Goal: Navigation & Orientation: Find specific page/section

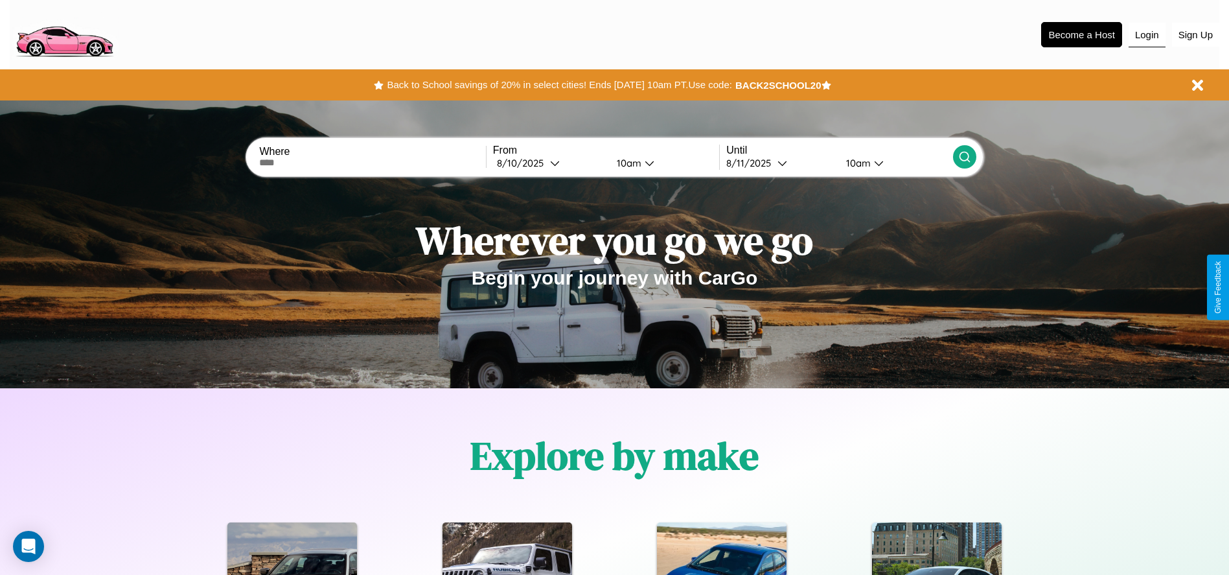
click at [1147, 34] on button "Login" at bounding box center [1147, 35] width 37 height 25
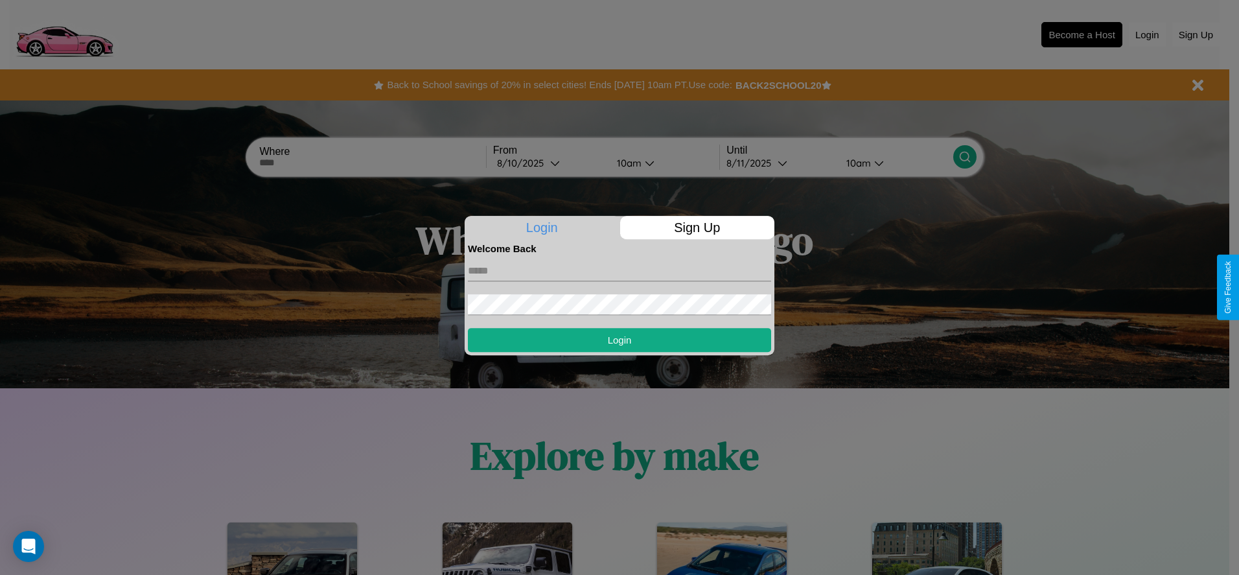
click at [619, 270] on input "text" at bounding box center [619, 270] width 303 height 21
type input "**********"
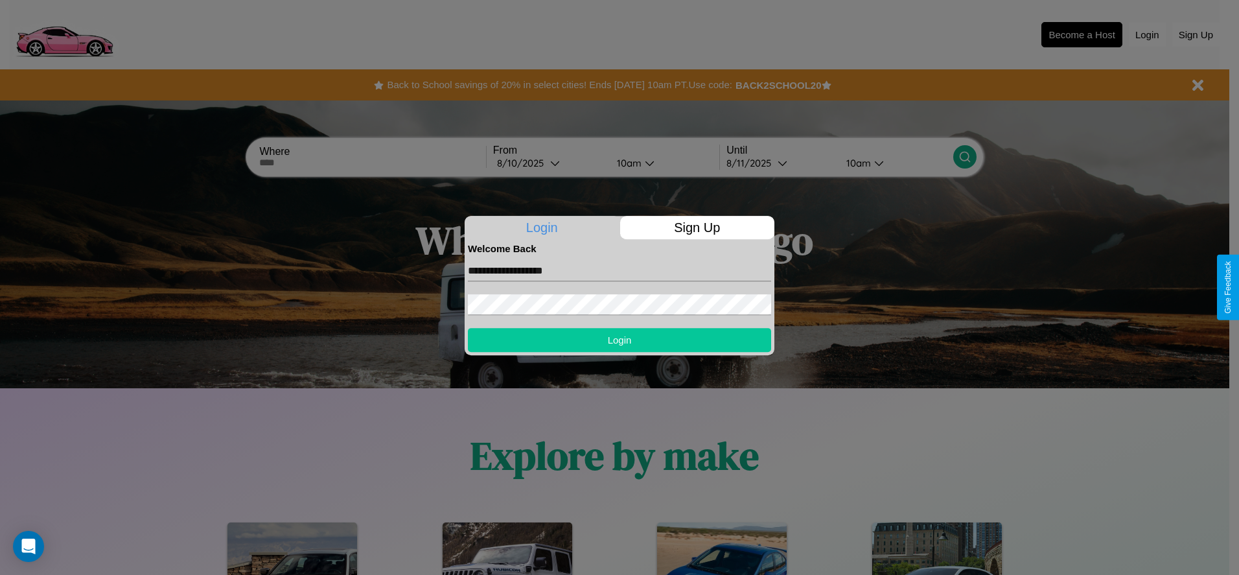
click at [619, 339] on button "Login" at bounding box center [619, 340] width 303 height 24
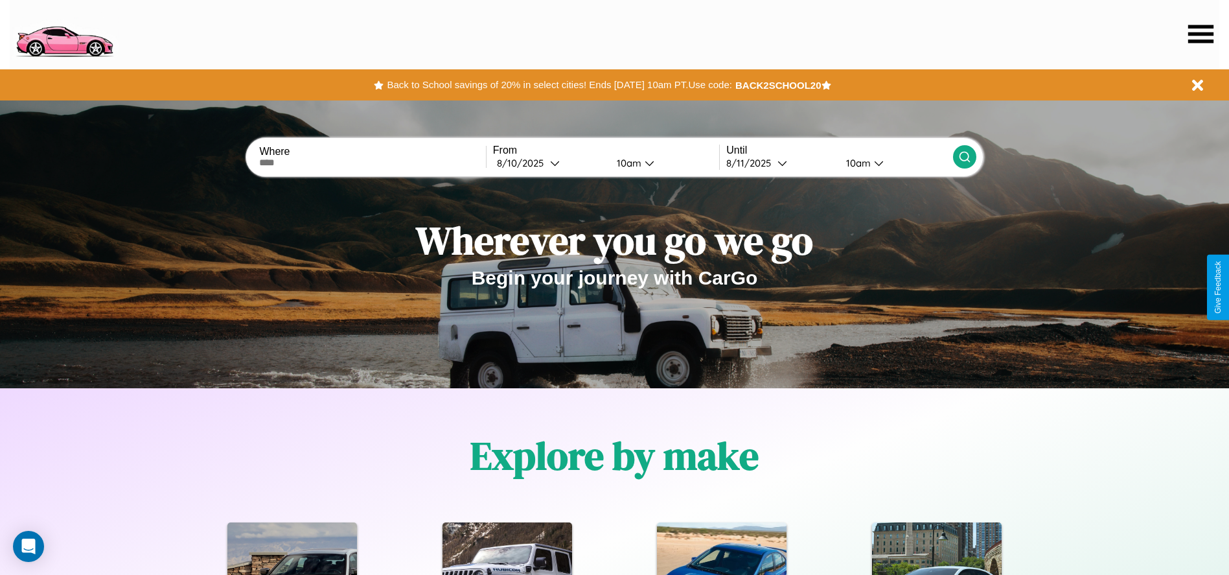
click at [1200, 34] on icon at bounding box center [1200, 34] width 25 height 18
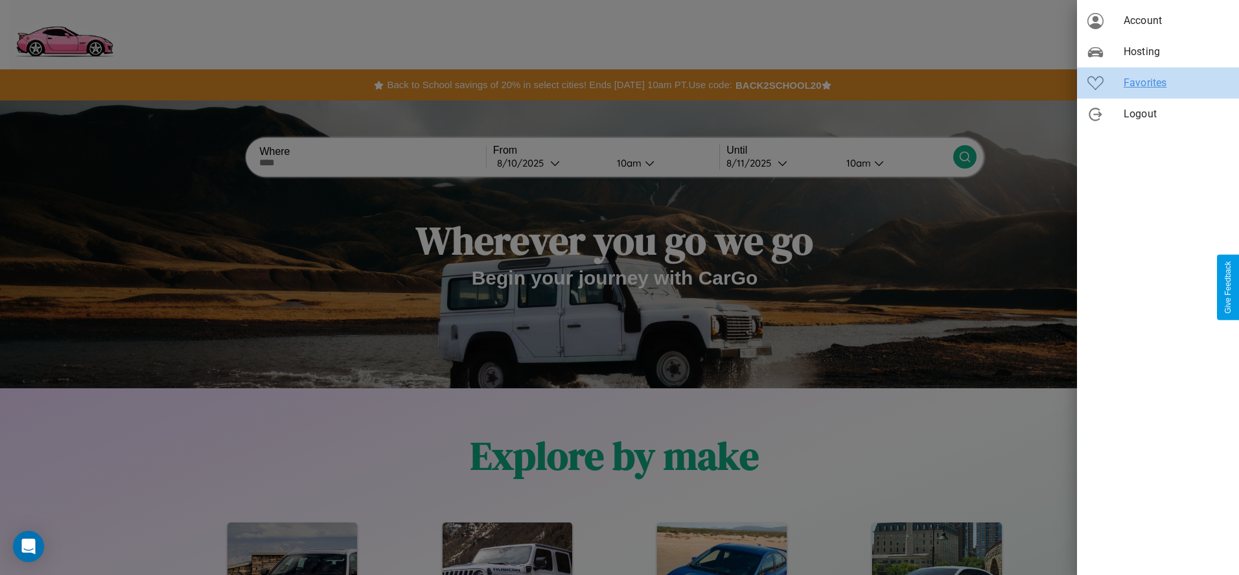
click at [1158, 83] on span "Favorites" at bounding box center [1175, 83] width 105 height 16
